Goal: Task Accomplishment & Management: Use online tool/utility

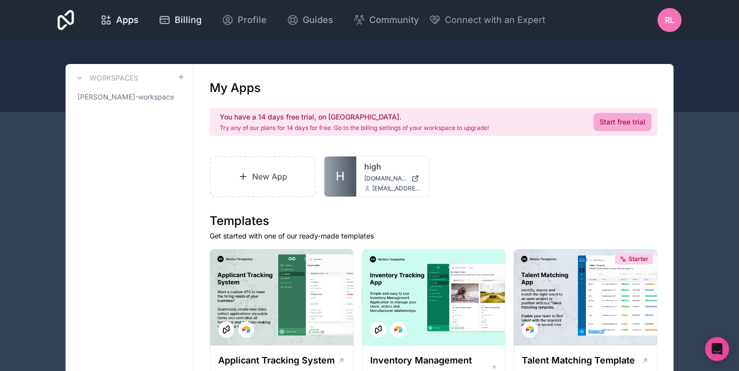
click at [180, 20] on span "Billing" at bounding box center [188, 20] width 27 height 14
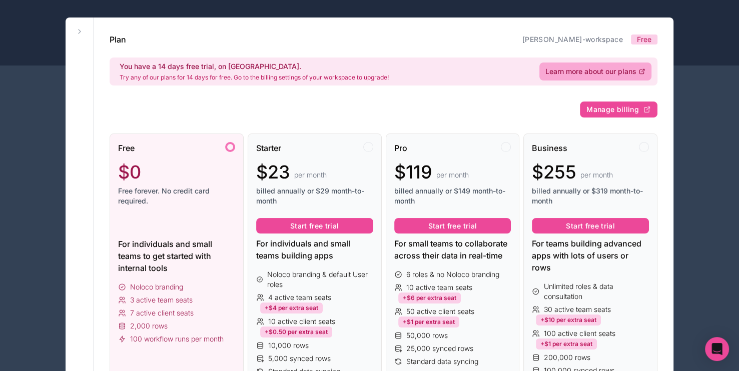
scroll to position [50, 0]
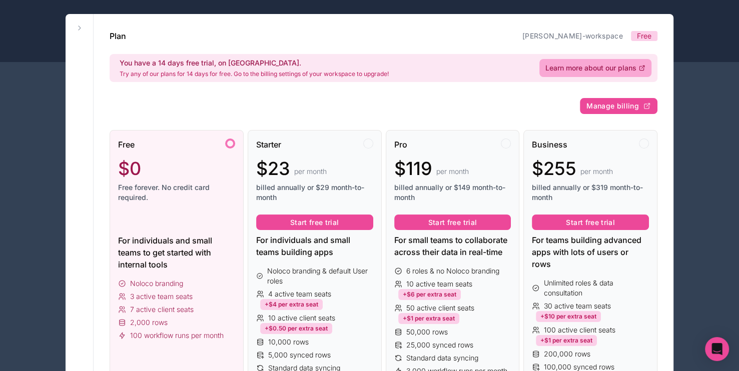
click at [190, 227] on div at bounding box center [176, 223] width 117 height 16
click at [198, 267] on div "For individuals and small teams to get started with internal tools" at bounding box center [176, 253] width 117 height 36
click at [136, 169] on span "$0" at bounding box center [129, 169] width 23 height 20
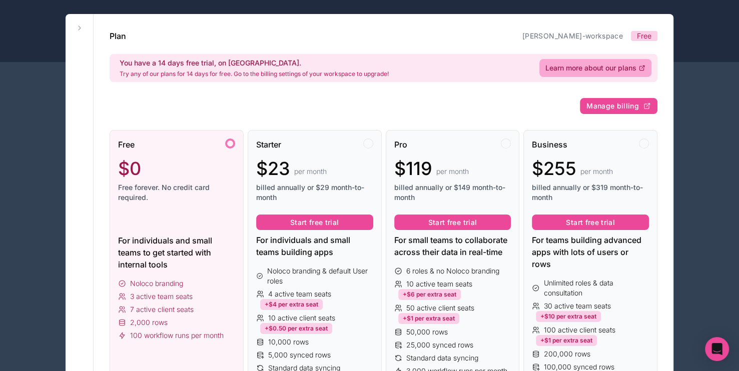
click at [161, 185] on span "Free forever. No credit card required." at bounding box center [176, 193] width 117 height 20
click at [41, 40] on div at bounding box center [369, 26] width 739 height 72
click at [77, 30] on icon at bounding box center [80, 28] width 8 height 8
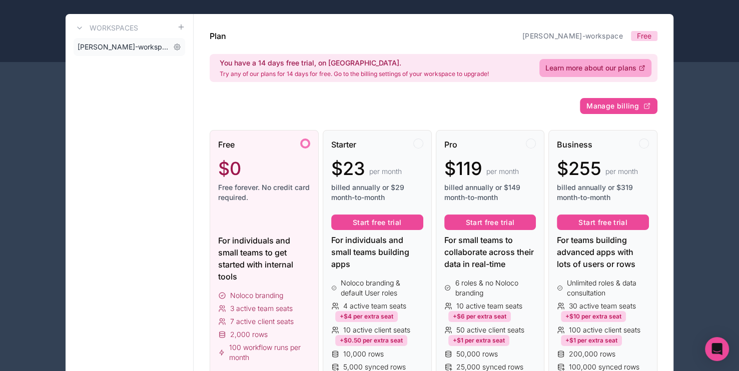
click at [95, 48] on span "[PERSON_NAME]-workspace" at bounding box center [124, 47] width 92 height 10
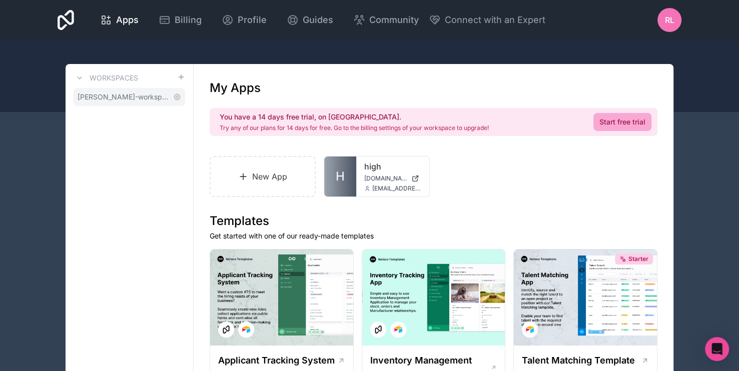
click at [158, 96] on span "[PERSON_NAME]-workspace" at bounding box center [124, 97] width 92 height 10
click at [310, 173] on link "New App" at bounding box center [263, 176] width 106 height 41
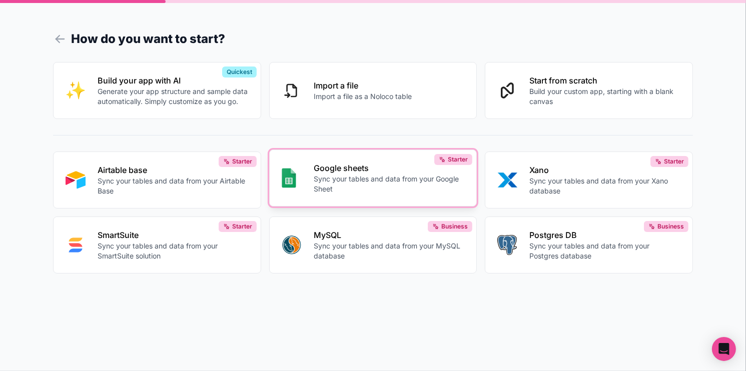
click at [367, 169] on p "Google sheets" at bounding box center [389, 168] width 151 height 12
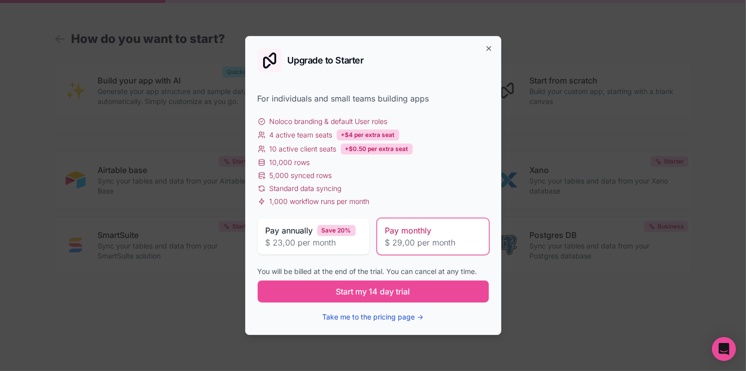
click at [376, 319] on button "Take me to the pricing page →" at bounding box center [373, 317] width 101 height 10
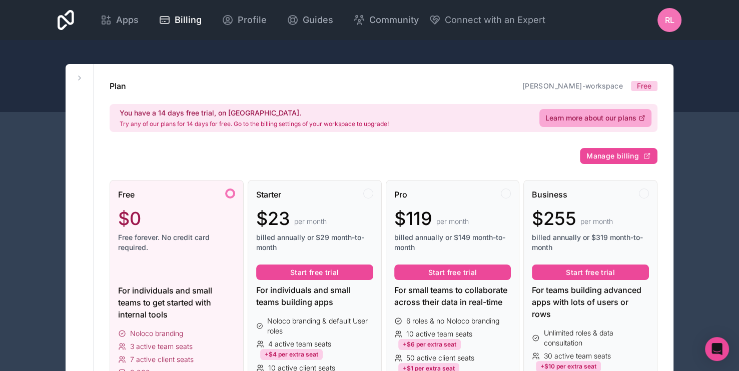
click at [237, 192] on div "Free $0 Free forever. No credit card required. For individuals and small teams …" at bounding box center [177, 325] width 134 height 290
click at [230, 193] on div at bounding box center [230, 194] width 10 height 10
click at [134, 255] on div "Free $0 Free forever. No credit card required." at bounding box center [176, 225] width 117 height 72
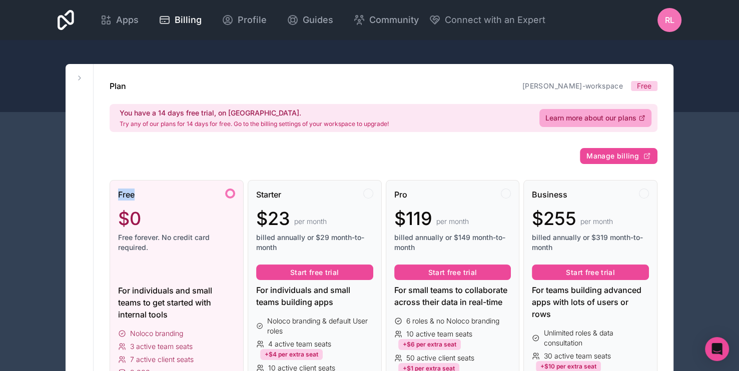
click at [228, 198] on div "Free $0 Free forever. No credit card required. For individuals and small teams …" at bounding box center [177, 325] width 134 height 290
click at [230, 195] on div at bounding box center [230, 194] width 10 height 10
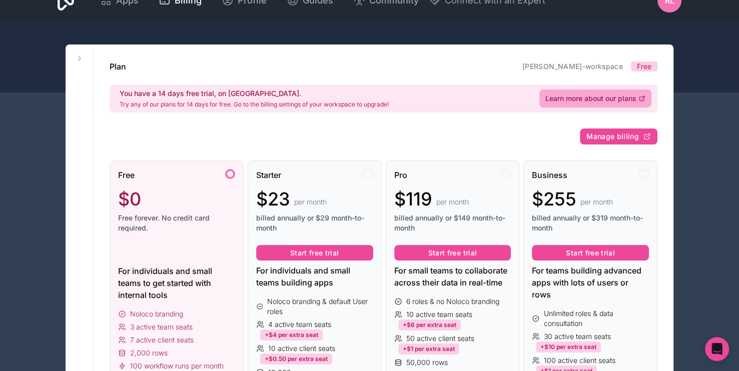
scroll to position [100, 0]
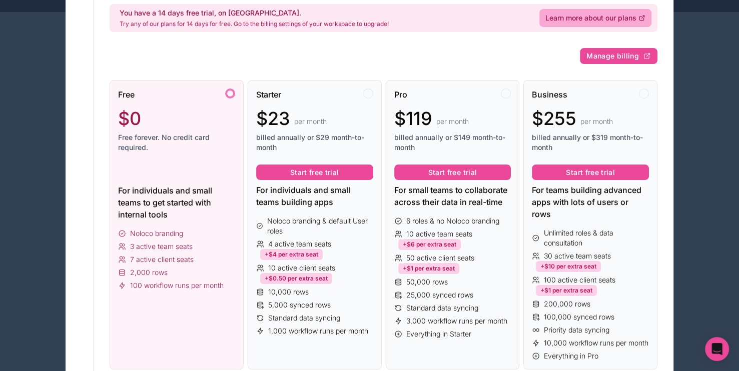
click at [150, 274] on span "2,000 rows" at bounding box center [149, 273] width 38 height 10
click at [160, 316] on div "Free $0 Free forever. No credit card required. For individuals and small teams …" at bounding box center [177, 225] width 134 height 290
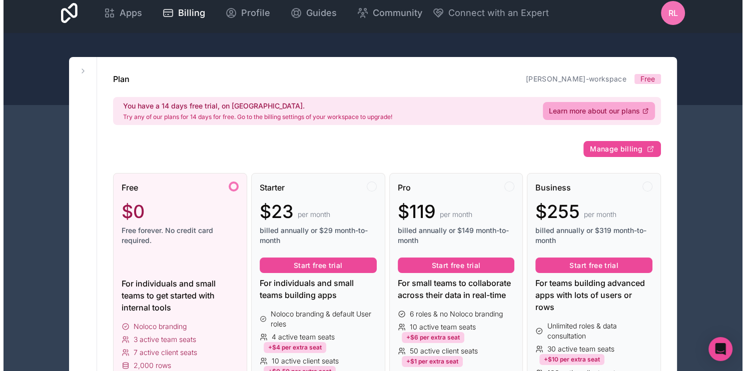
scroll to position [0, 0]
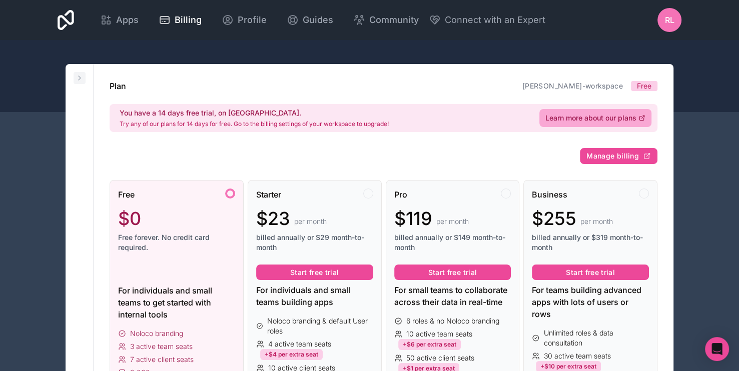
drag, startPoint x: 70, startPoint y: 80, endPoint x: 80, endPoint y: 80, distance: 10.5
click at [82, 79] on icon at bounding box center [80, 78] width 8 height 8
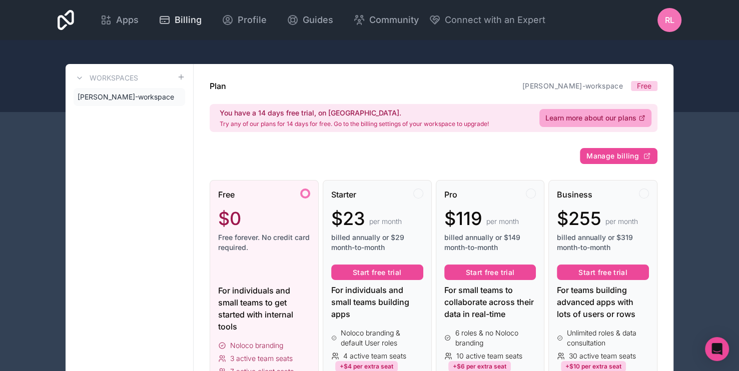
click at [180, 23] on span "Billing" at bounding box center [188, 20] width 27 height 14
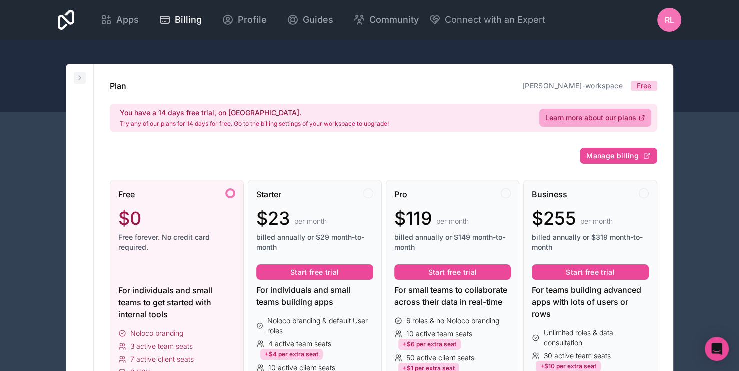
click at [74, 80] on button at bounding box center [80, 78] width 12 height 12
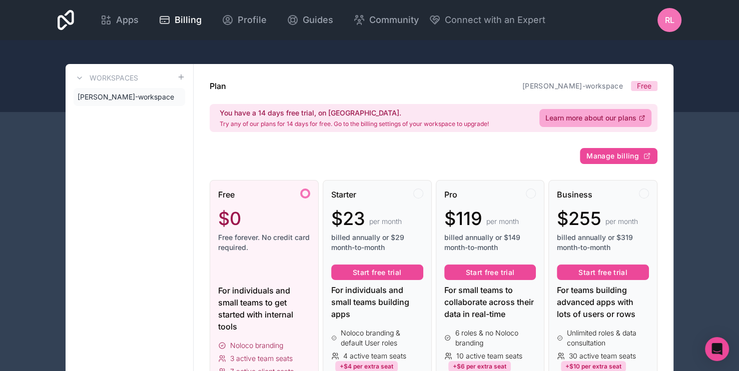
click at [174, 34] on div "Apps Billing Profile Guides Community Connect with an Expert RL Billing Profile…" at bounding box center [370, 20] width 640 height 40
click at [127, 13] on span "Apps" at bounding box center [127, 20] width 23 height 14
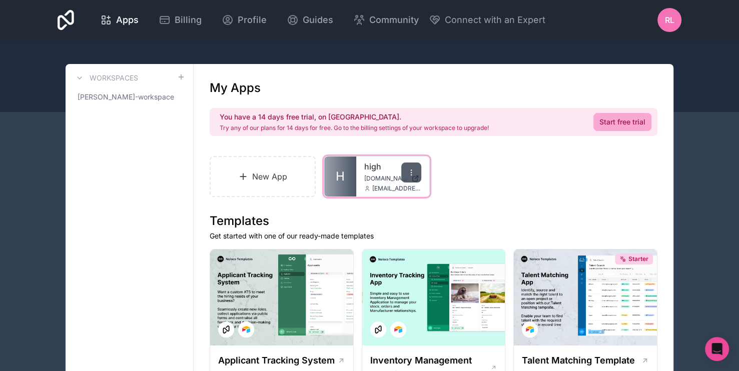
click at [407, 170] on icon at bounding box center [411, 173] width 8 height 8
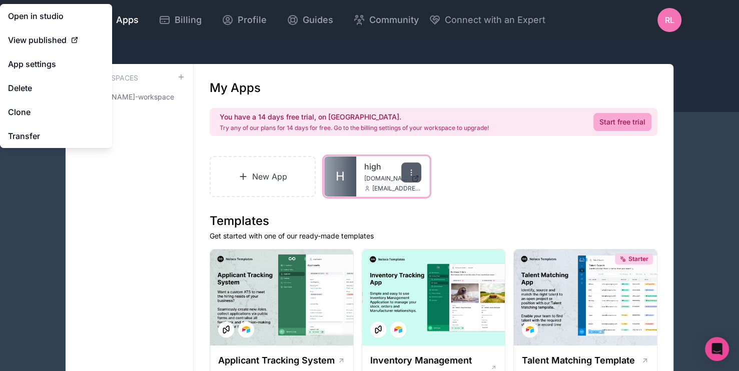
click at [412, 173] on icon at bounding box center [411, 173] width 8 height 8
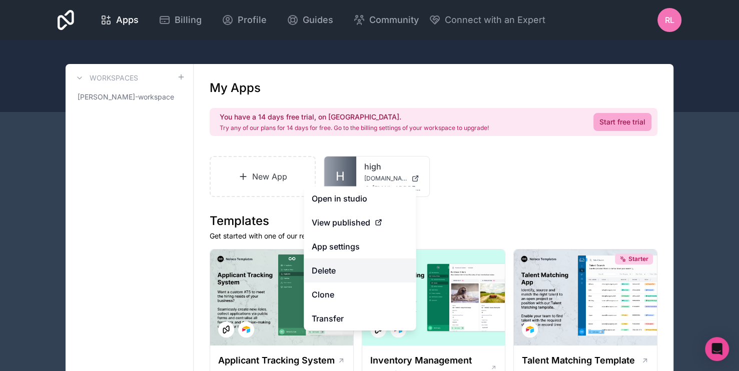
click at [334, 267] on button "Delete" at bounding box center [360, 271] width 112 height 24
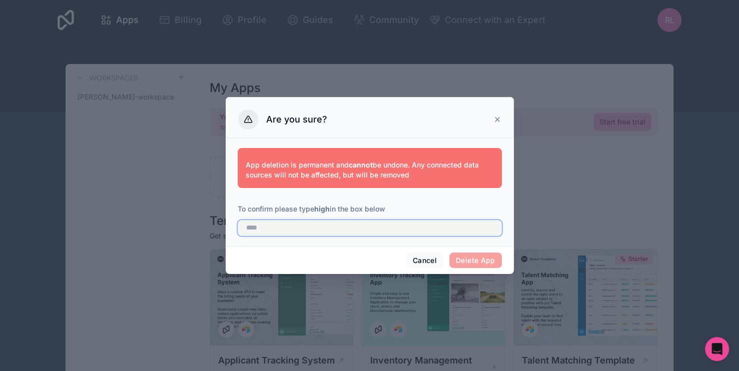
click at [372, 229] on input "text" at bounding box center [370, 228] width 264 height 16
type input "****"
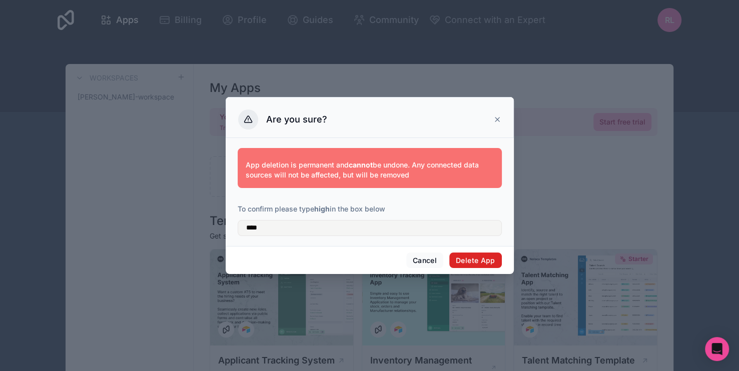
click at [461, 261] on button "Delete App" at bounding box center [475, 261] width 53 height 16
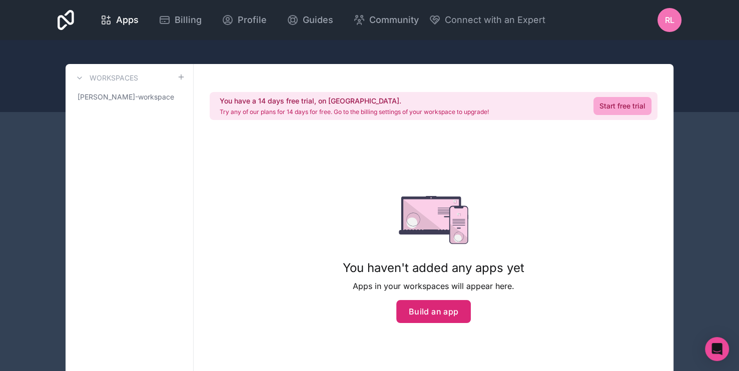
click at [450, 306] on button "Build an app" at bounding box center [433, 311] width 75 height 23
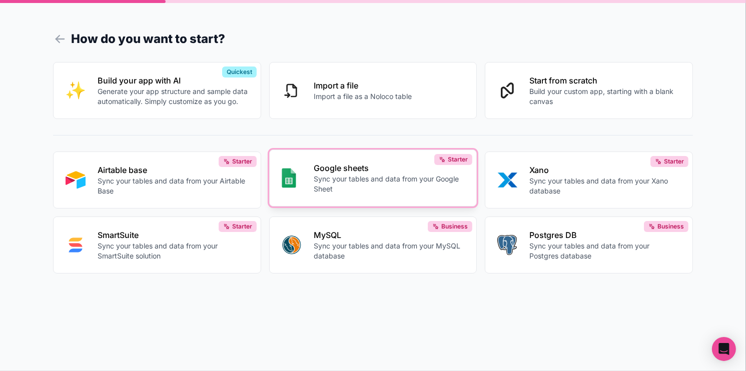
click at [358, 170] on p "Google sheets" at bounding box center [389, 168] width 151 height 12
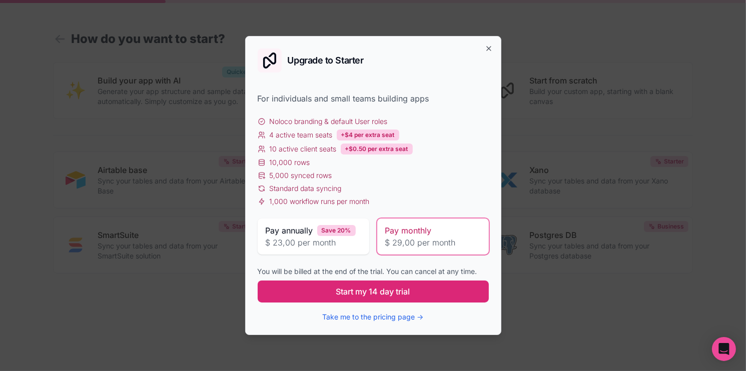
click at [394, 291] on span "Start my 14 day trial" at bounding box center [373, 292] width 74 height 12
